Goal: Information Seeking & Learning: Compare options

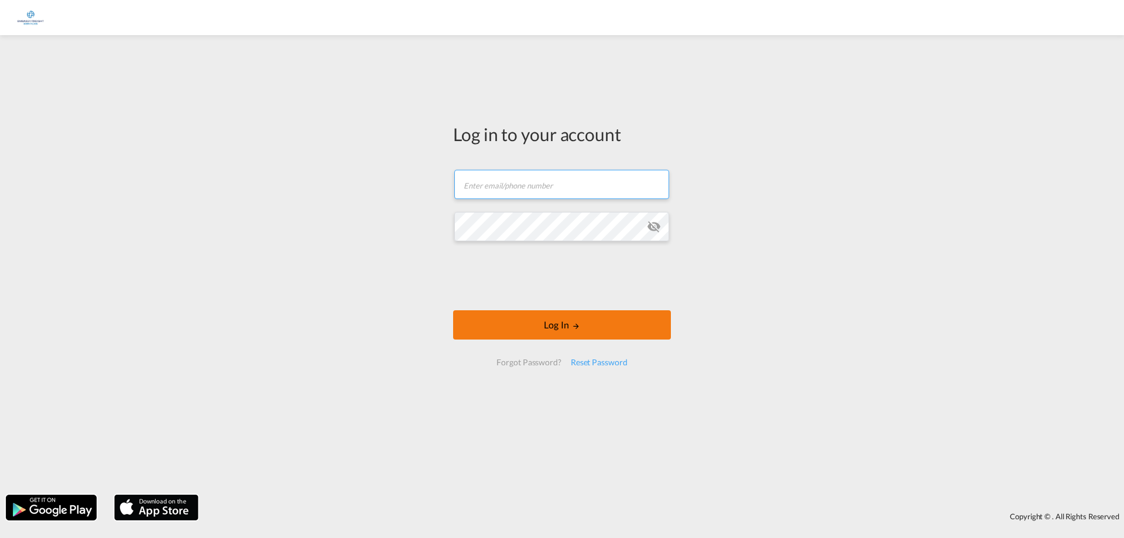
type input "[PERSON_NAME][DOMAIN_NAME][EMAIL_ADDRESS][DOMAIN_NAME]"
click at [632, 330] on button "Log In" at bounding box center [562, 324] width 218 height 29
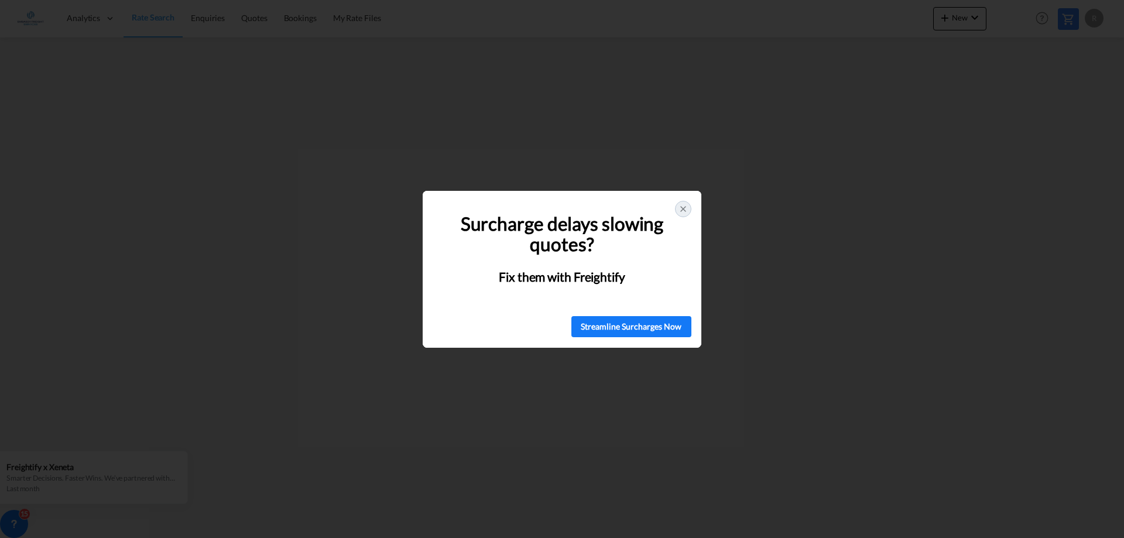
click at [683, 208] on icon at bounding box center [683, 209] width 5 height 5
